Goal: Task Accomplishment & Management: Manage account settings

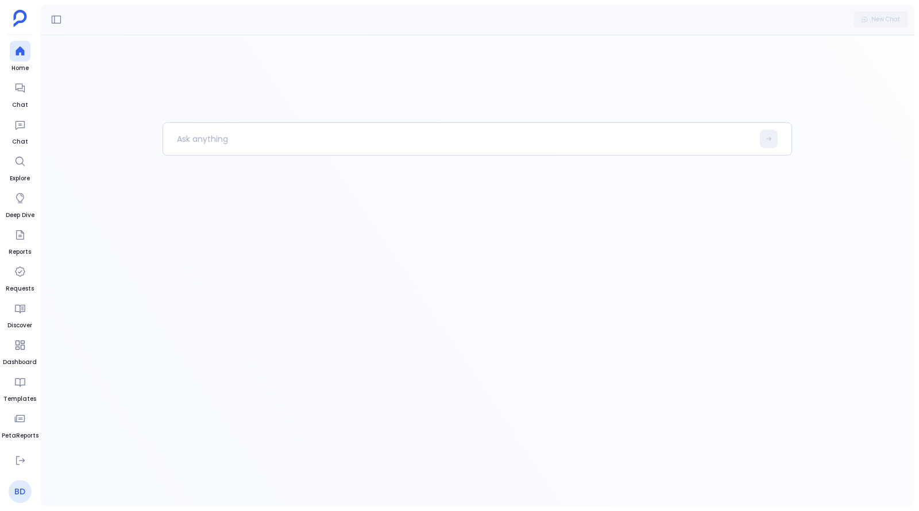
click at [22, 494] on link "BD" at bounding box center [20, 491] width 23 height 23
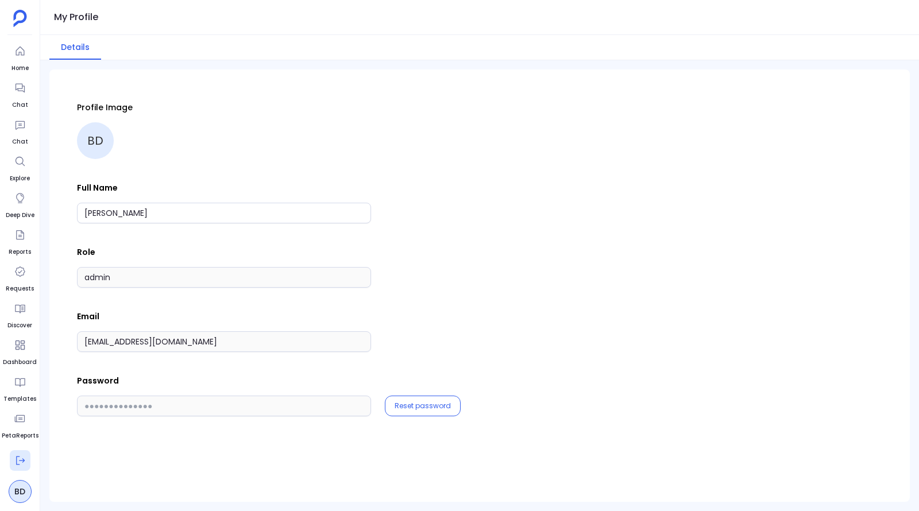
click at [25, 461] on icon at bounding box center [19, 460] width 11 height 11
